Goal: Information Seeking & Learning: Learn about a topic

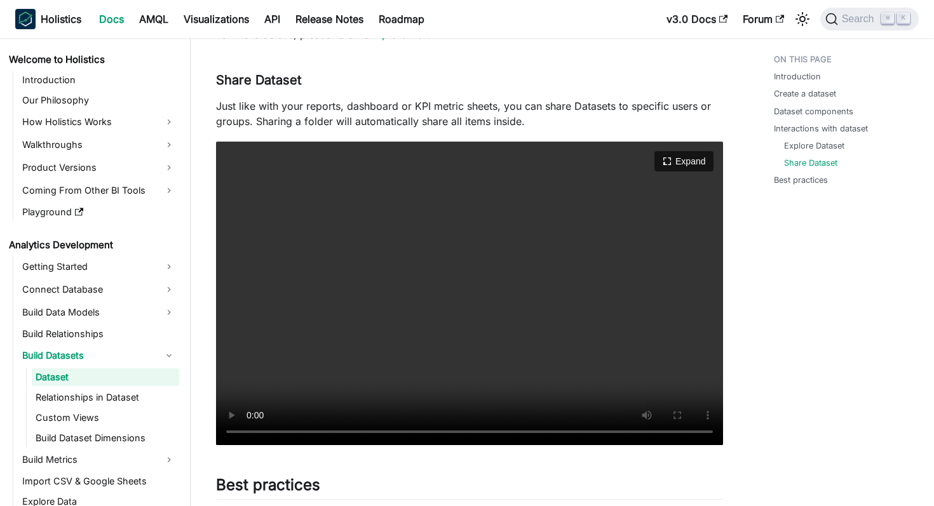
scroll to position [1694, 0]
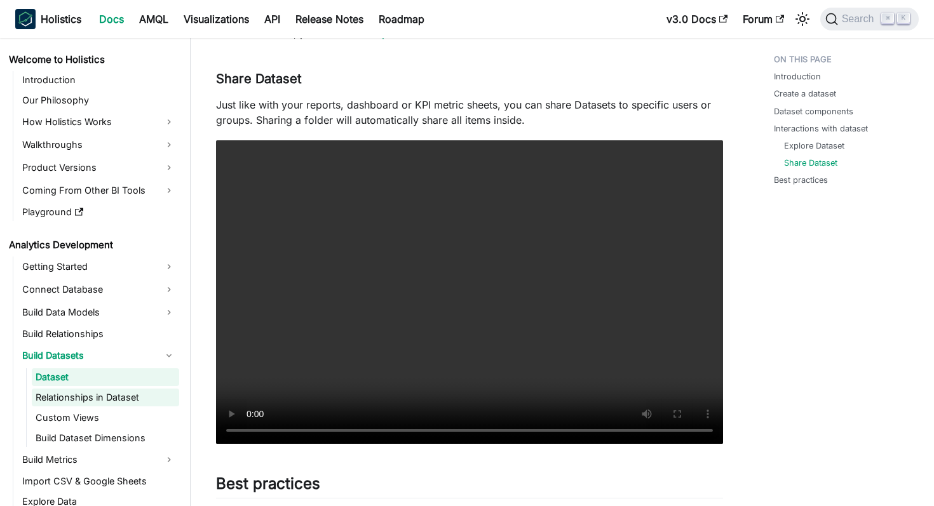
click at [102, 395] on link "Relationships in Dataset" at bounding box center [105, 398] width 147 height 18
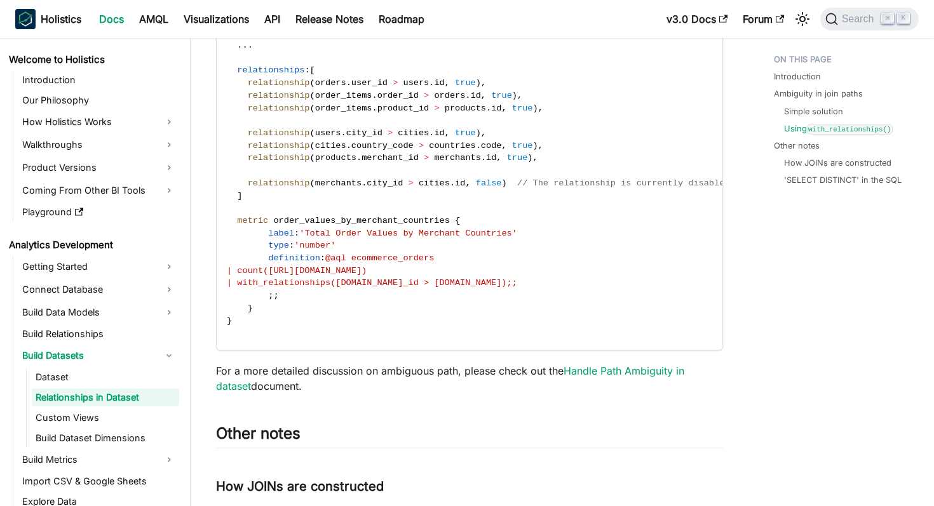
scroll to position [3067, 0]
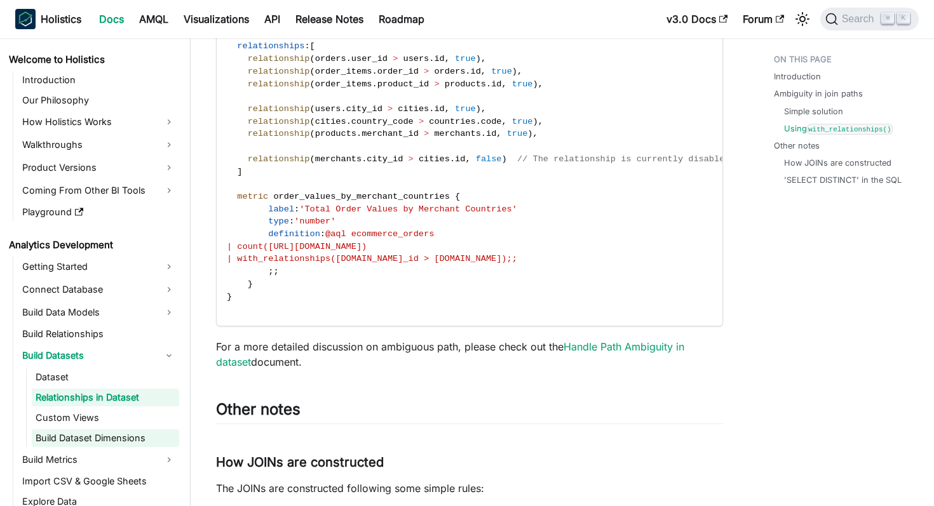
click at [96, 437] on link "Build Dataset Dimensions" at bounding box center [105, 439] width 147 height 18
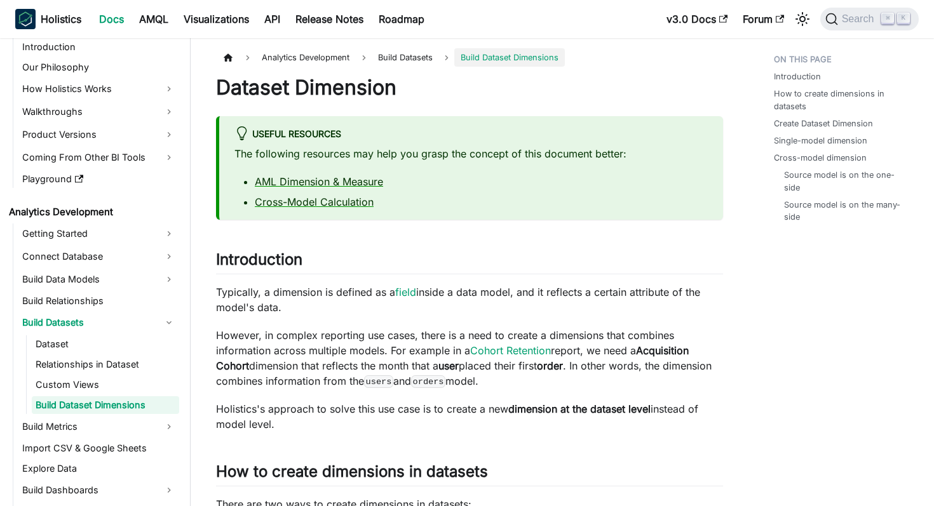
scroll to position [34, 0]
click at [99, 347] on link "Dataset" at bounding box center [105, 343] width 147 height 18
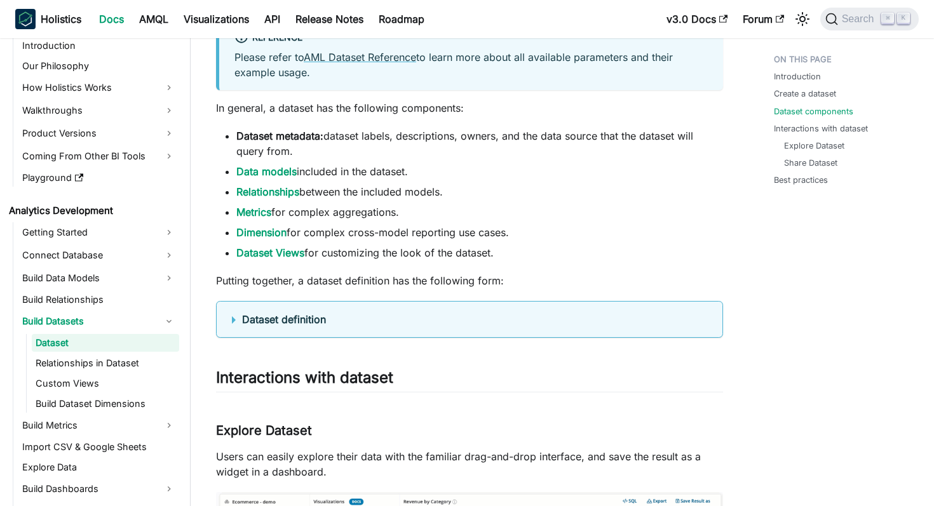
scroll to position [905, 0]
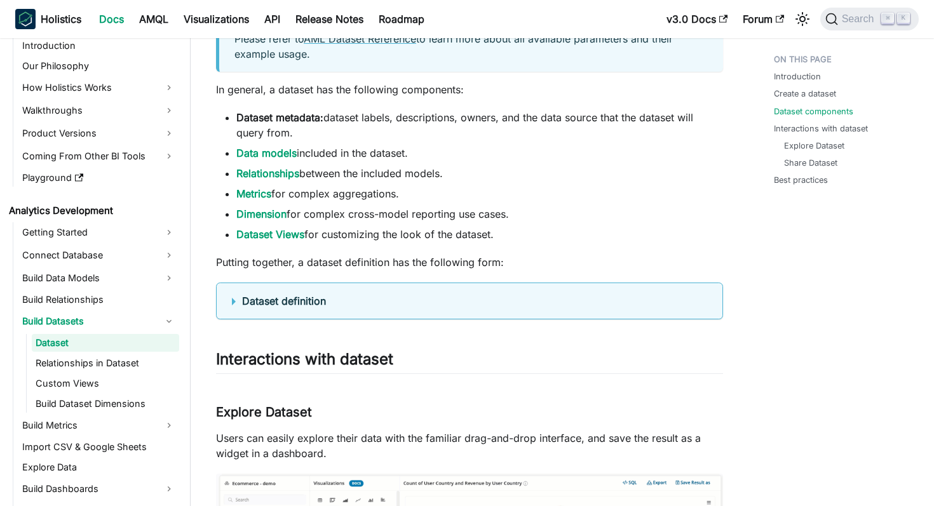
click at [285, 298] on b "Dataset definition" at bounding box center [284, 301] width 84 height 13
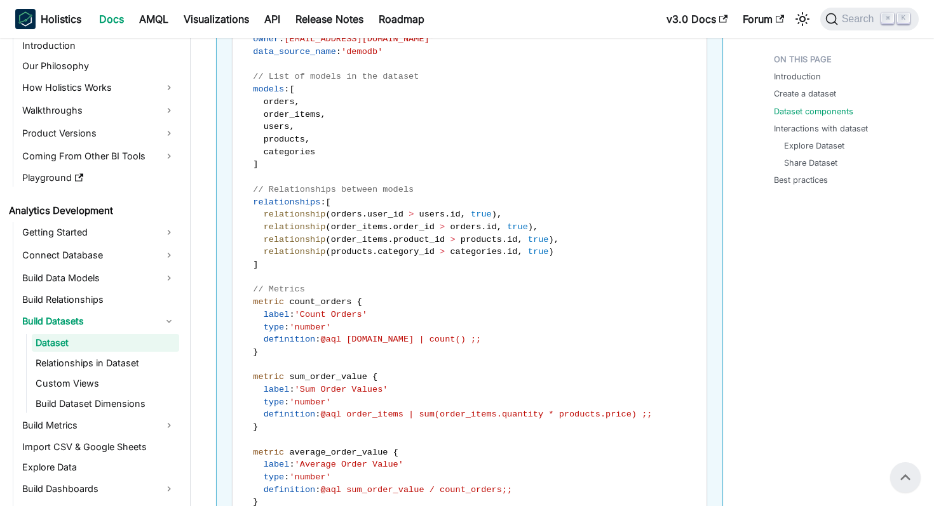
scroll to position [854, 0]
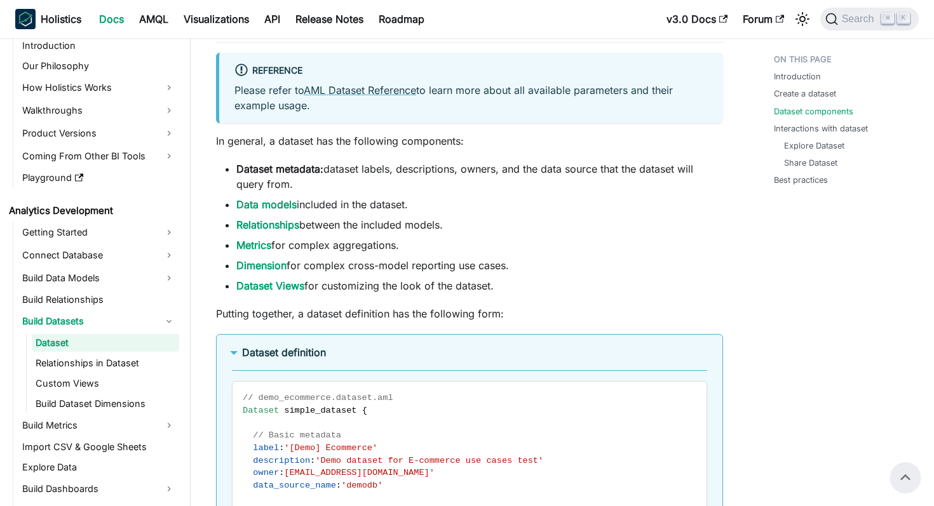
click at [285, 350] on b "Dataset definition" at bounding box center [284, 352] width 84 height 13
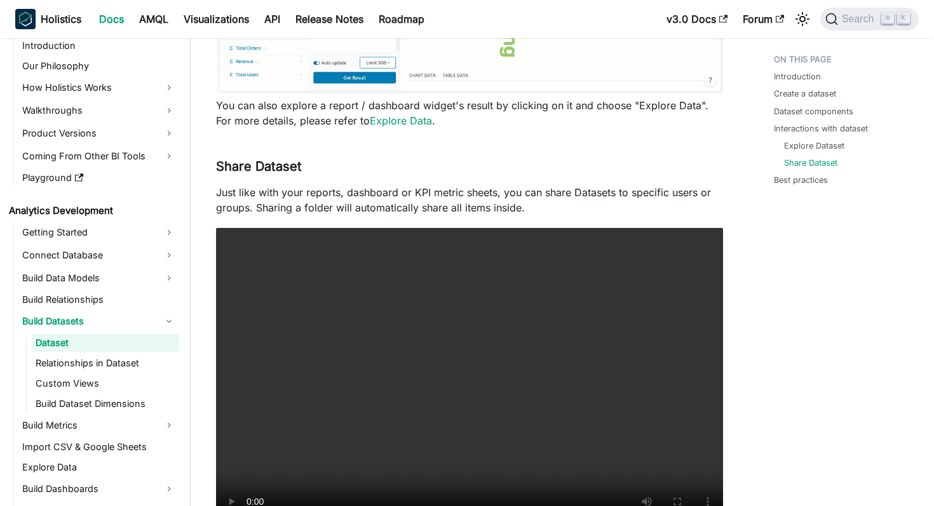
scroll to position [1608, 0]
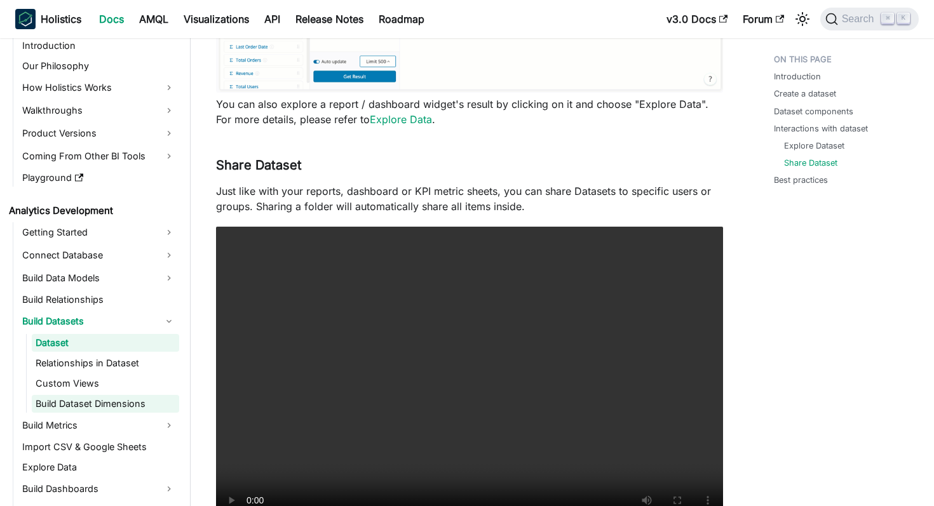
click at [104, 400] on link "Build Dataset Dimensions" at bounding box center [105, 404] width 147 height 18
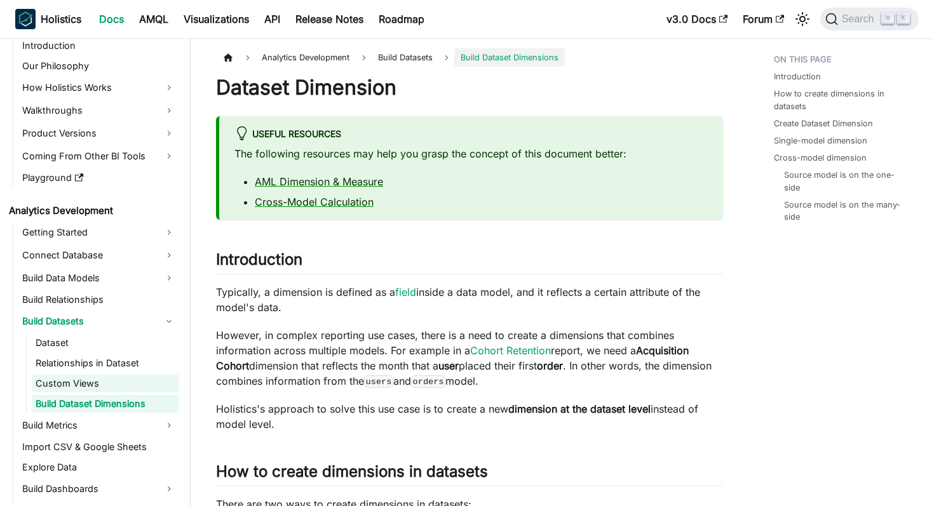
click at [107, 381] on link "Custom Views" at bounding box center [105, 384] width 147 height 18
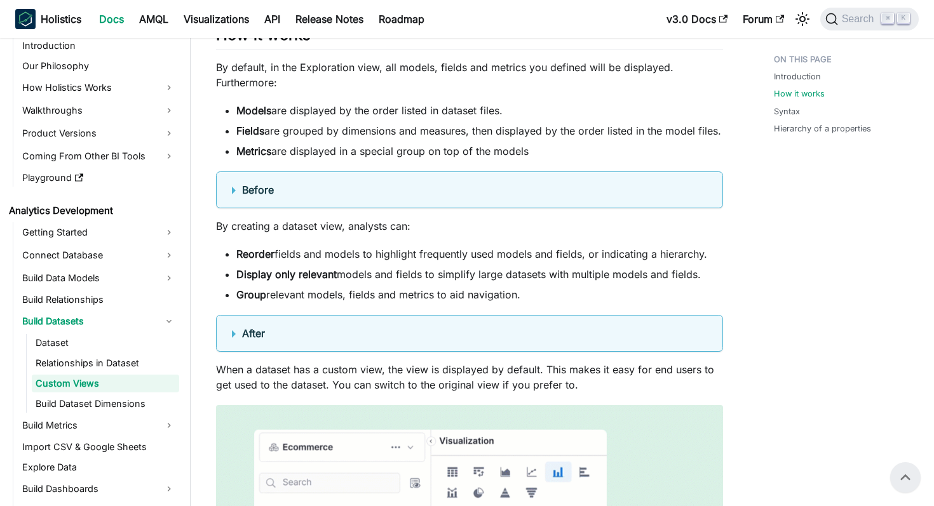
scroll to position [822, 0]
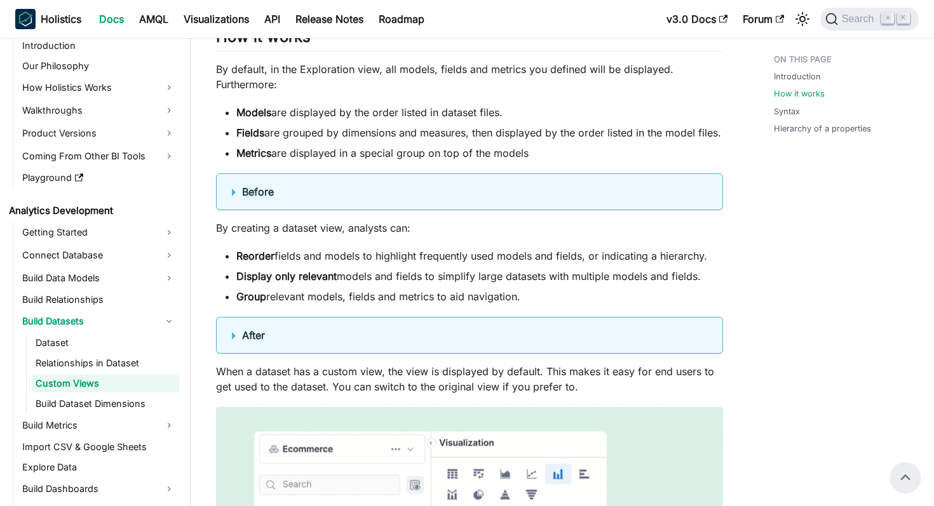
click at [285, 339] on summary "After" at bounding box center [469, 335] width 475 height 15
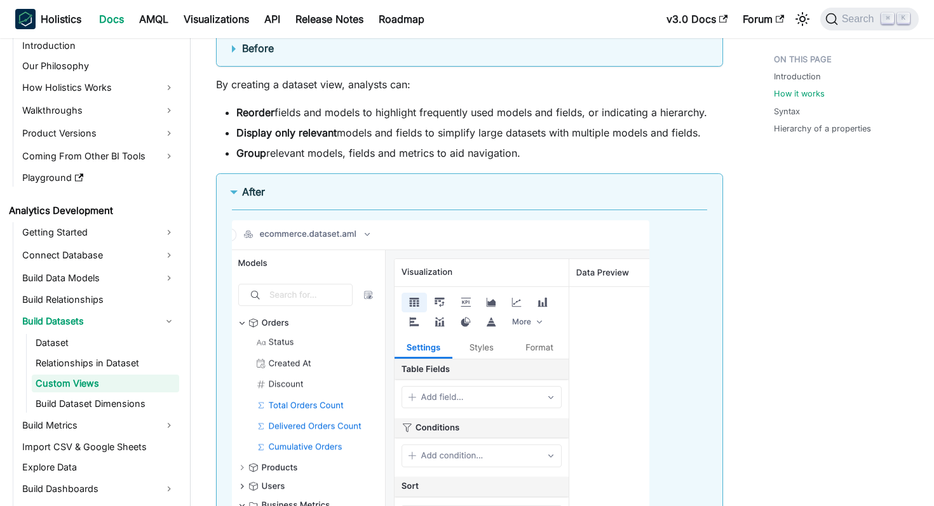
scroll to position [1028, 0]
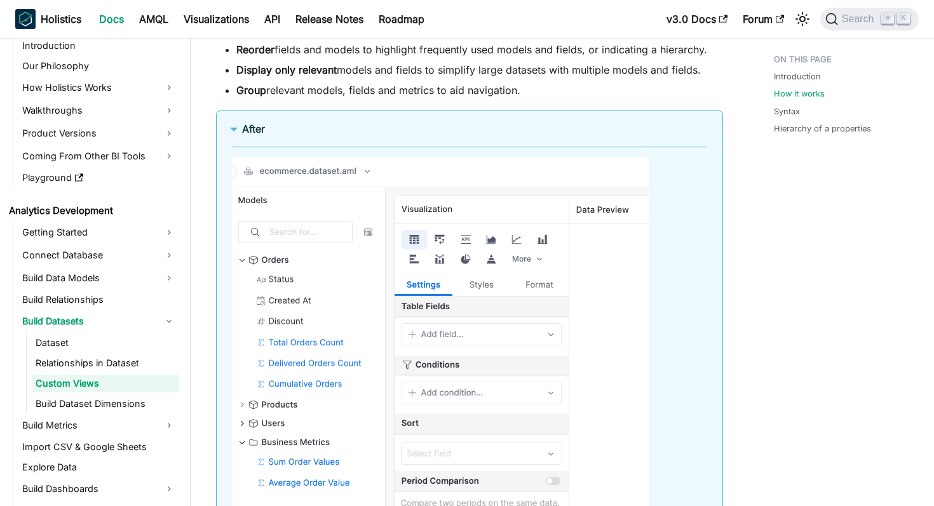
click at [292, 114] on details "After" at bounding box center [469, 328] width 507 height 434
click at [290, 130] on summary "After" at bounding box center [469, 128] width 475 height 15
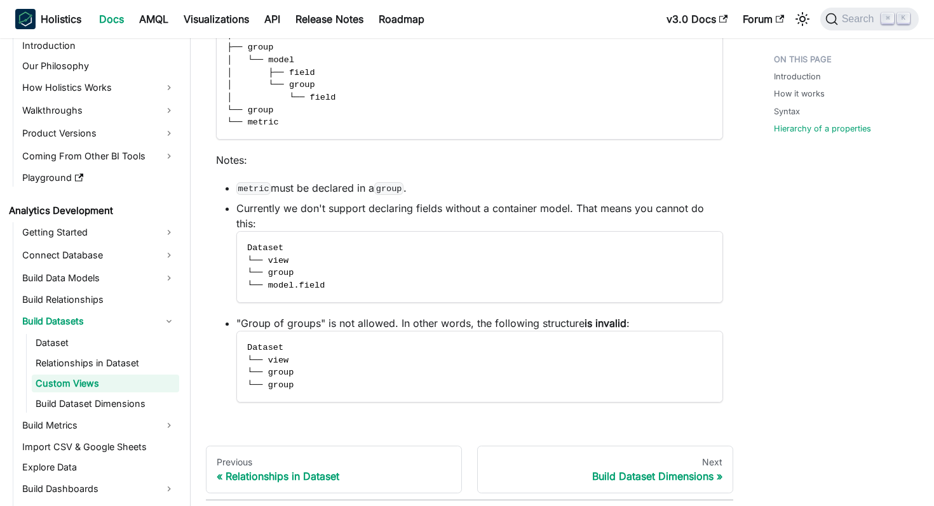
scroll to position [3620, 0]
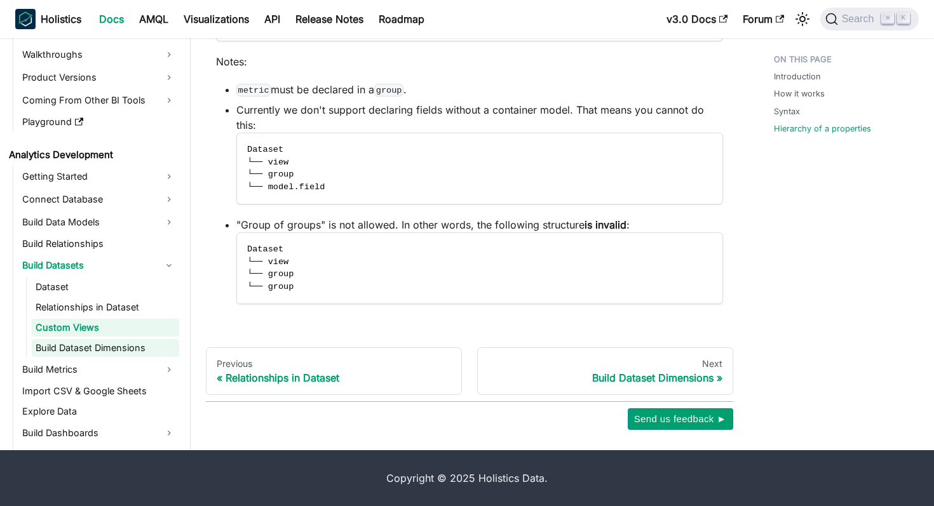
click at [121, 342] on link "Build Dataset Dimensions" at bounding box center [105, 348] width 147 height 18
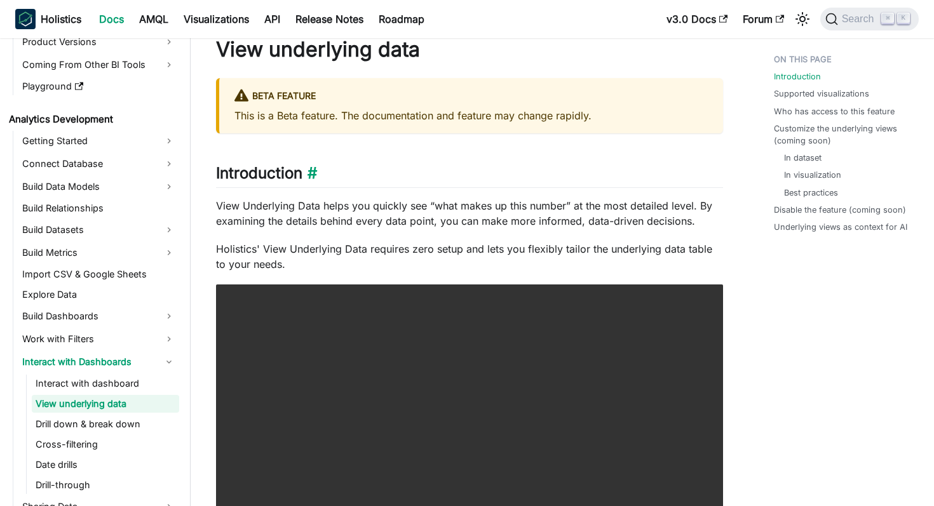
scroll to position [41, 0]
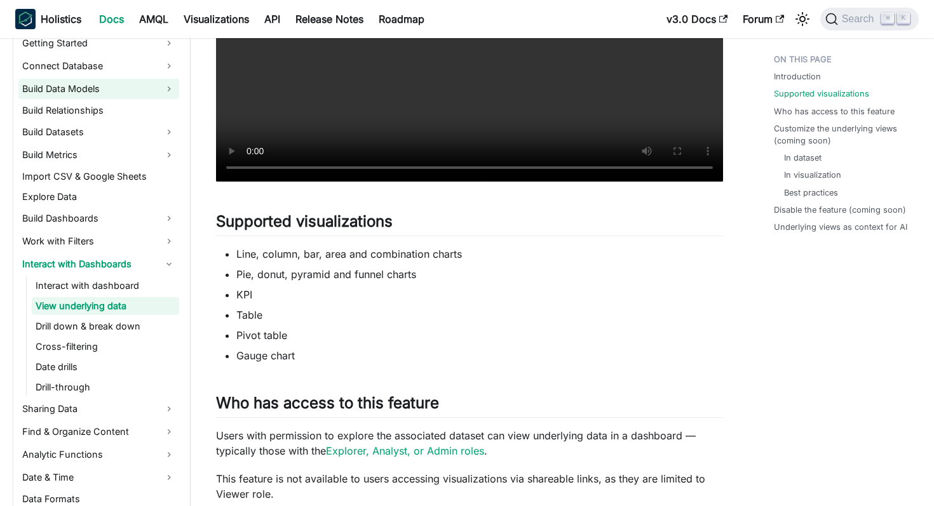
scroll to position [233, 0]
